Goal: Unclear: Browse casually

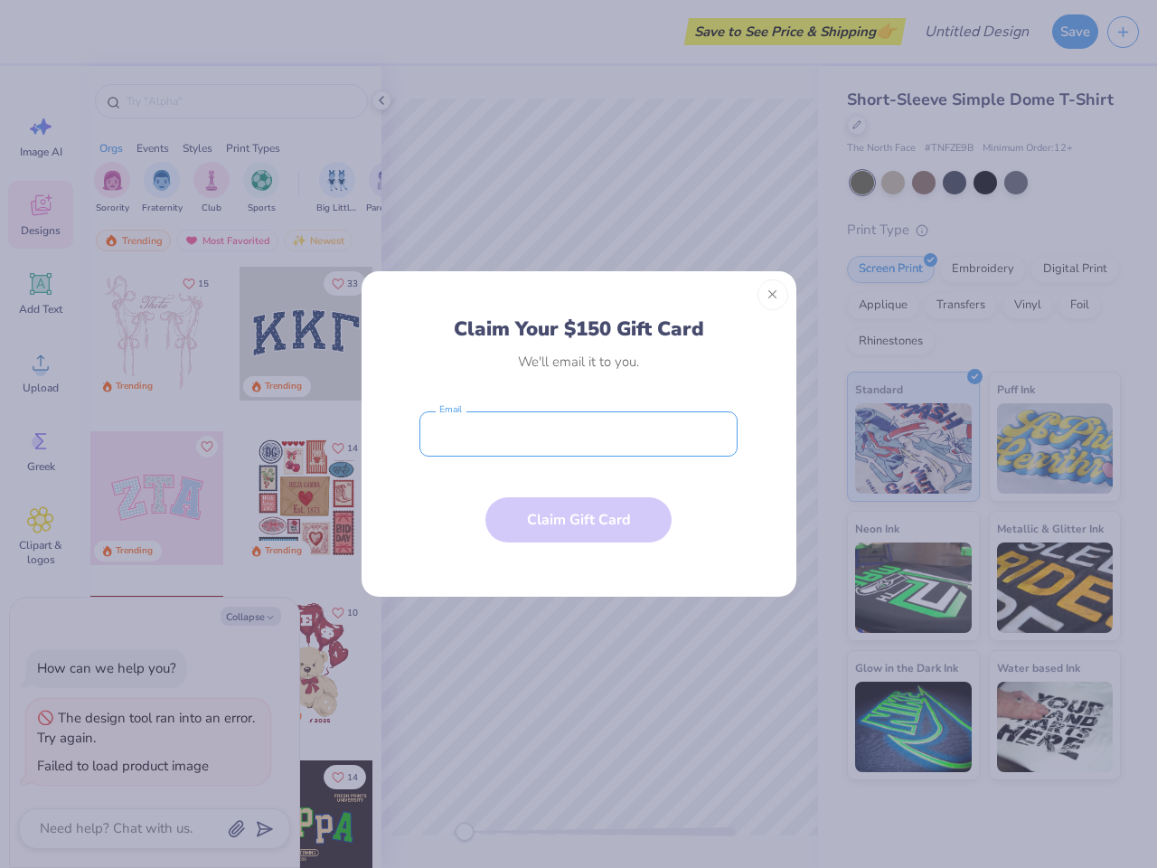
type textarea "x"
click at [578, 434] on input "email" at bounding box center [578, 433] width 318 height 45
click at [773, 295] on button "Close" at bounding box center [772, 294] width 31 height 31
